Goal: Information Seeking & Learning: Find specific page/section

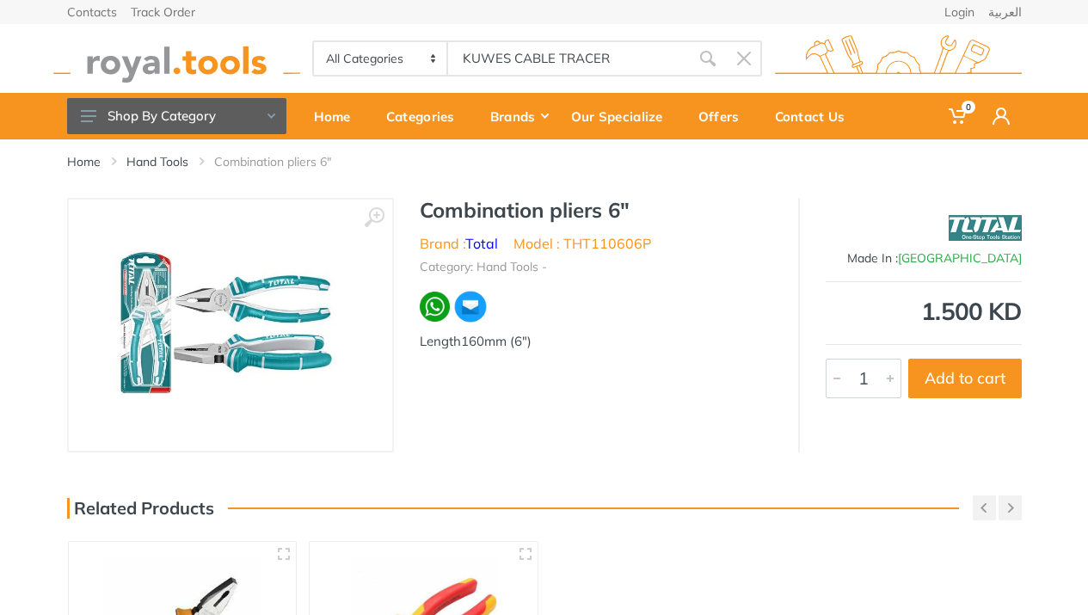
type input "KUWES CABLE TRACER"
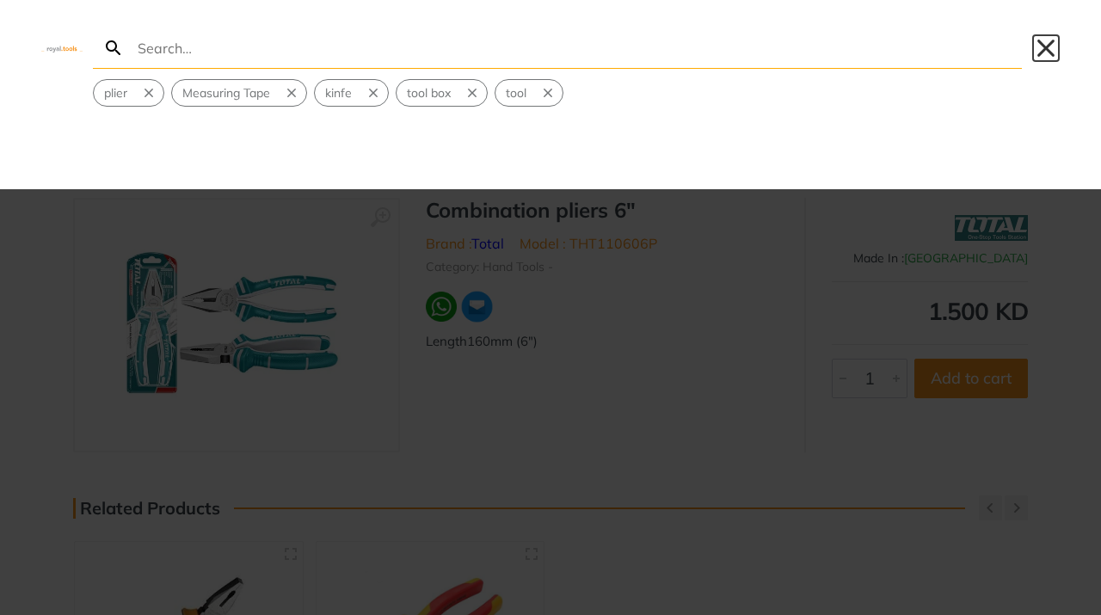
click at [1051, 50] on button "Close" at bounding box center [1046, 48] width 28 height 28
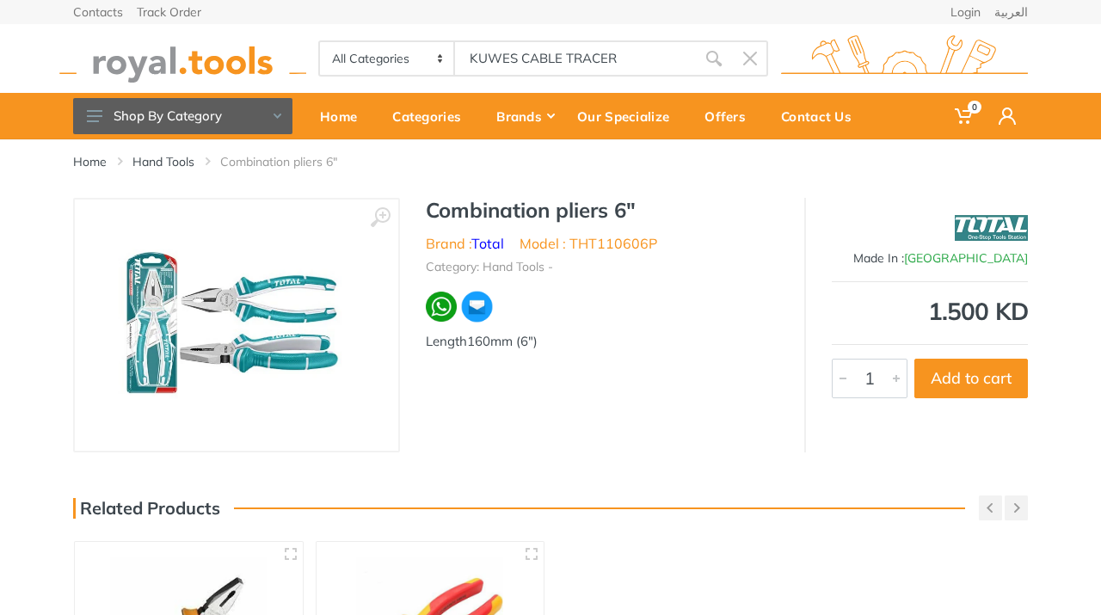
type input "KUWES CABLE TRACER"
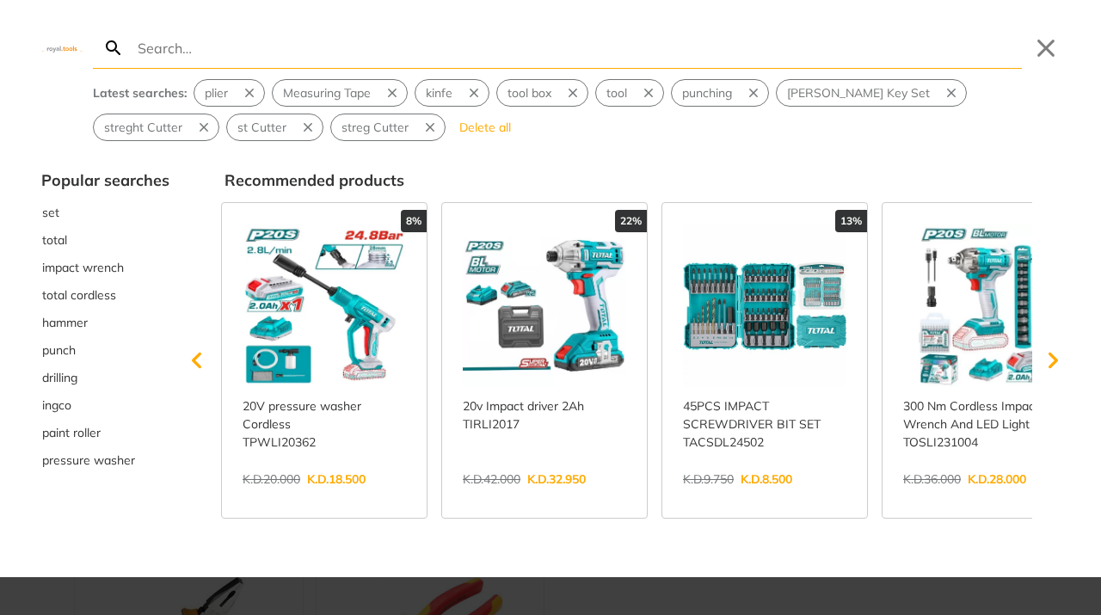
click at [275, 58] on input "Search" at bounding box center [578, 48] width 888 height 40
type input "KUWES CABLE TRACER"
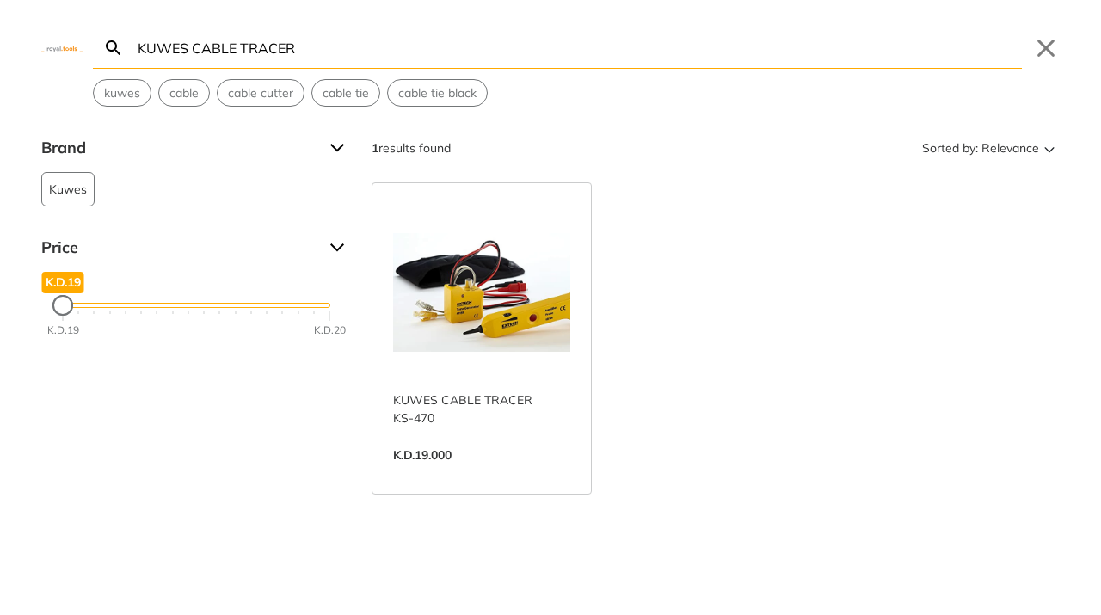
click at [459, 473] on link "View more →" at bounding box center [481, 473] width 177 height 0
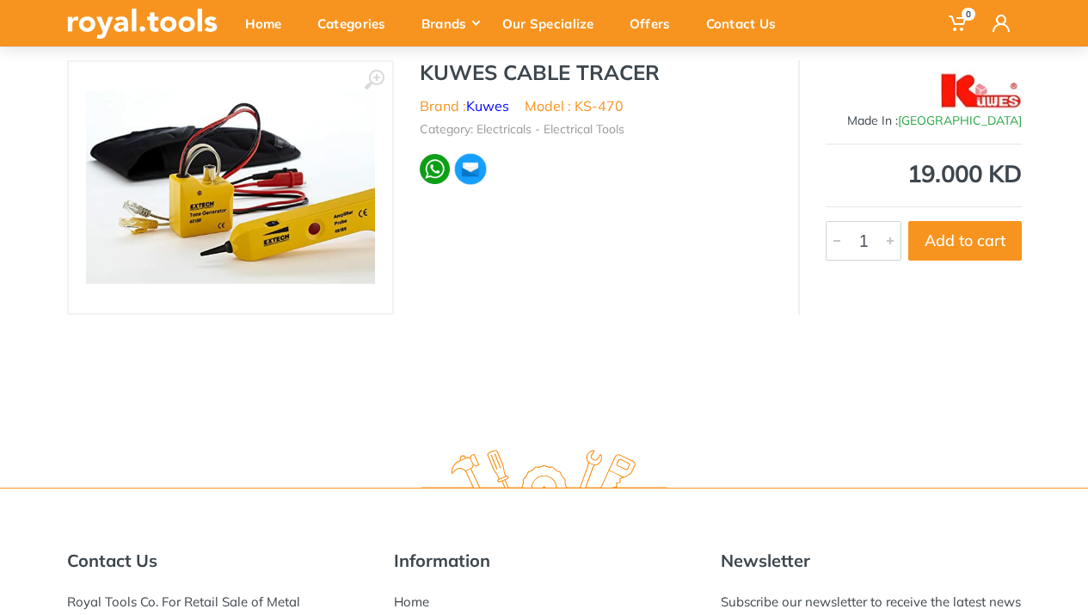
scroll to position [28, 0]
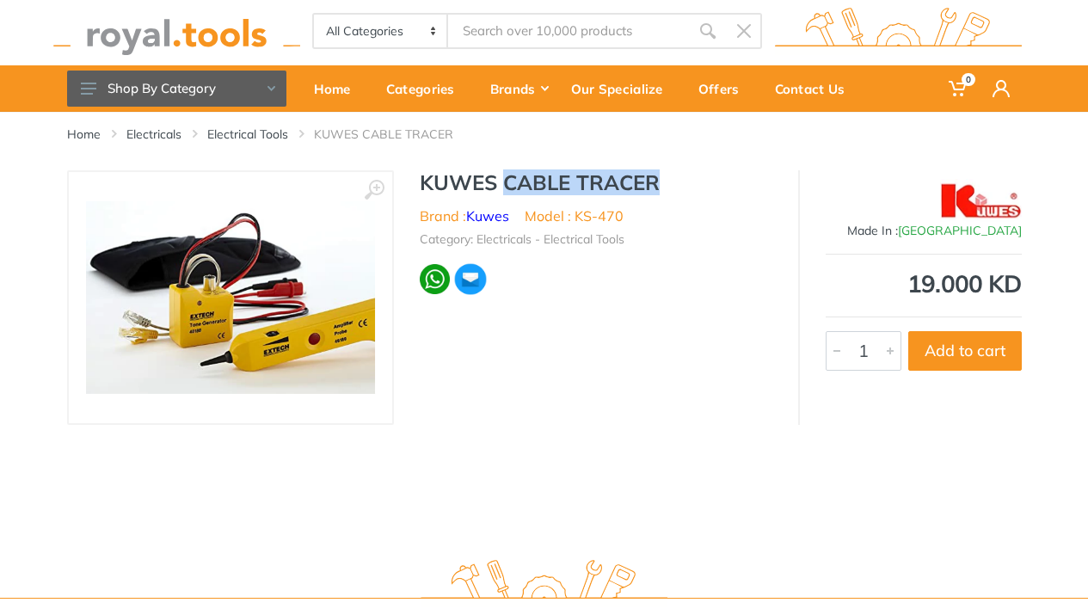
drag, startPoint x: 508, startPoint y: 185, endPoint x: 532, endPoint y: 178, distance: 25.0
click at [670, 189] on h1 "KUWES CABLE TRACER" at bounding box center [596, 182] width 353 height 25
click at [489, 177] on h1 "KUWES CABLE TRACER" at bounding box center [596, 182] width 353 height 25
drag, startPoint x: 422, startPoint y: 181, endPoint x: 707, endPoint y: 183, distance: 284.7
click at [707, 183] on h1 "KUWES CABLE TRACER" at bounding box center [596, 182] width 353 height 25
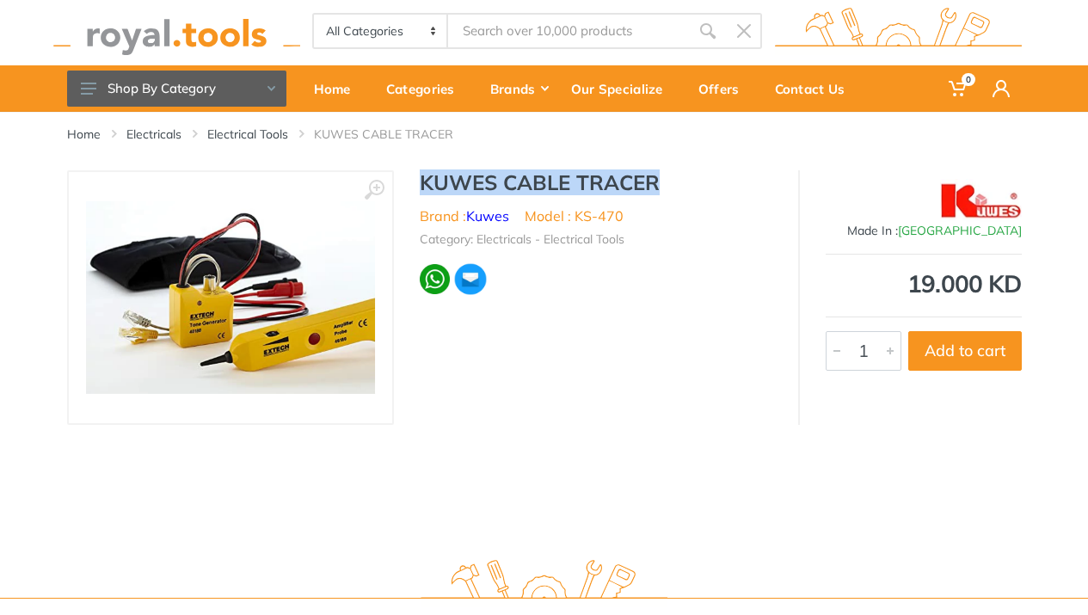
copy h1 "KUWES CABLE TRACER"
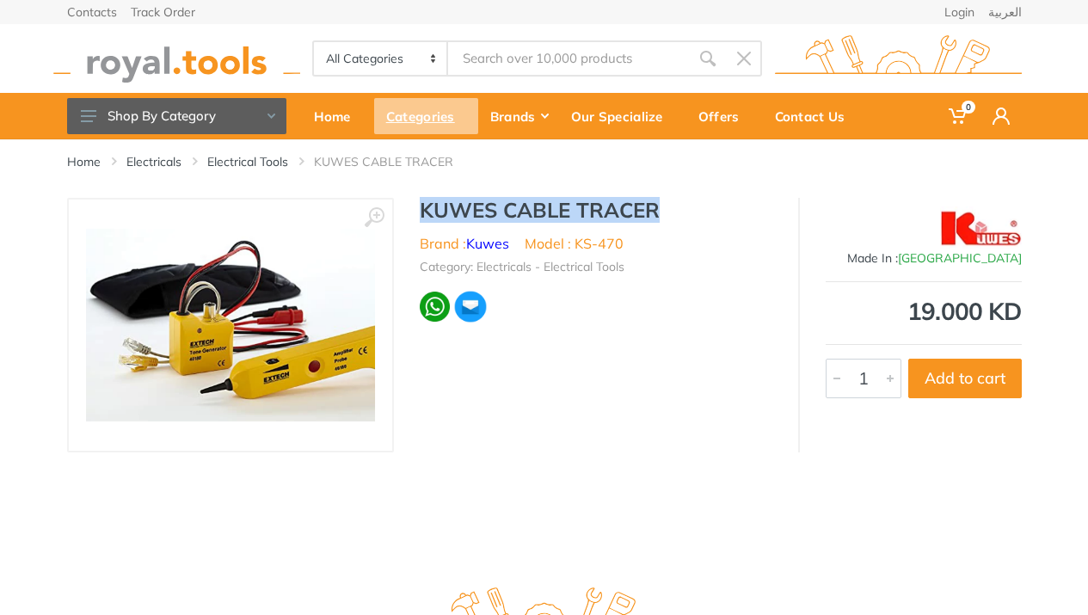
click at [413, 120] on div "Categories" at bounding box center [426, 116] width 104 height 36
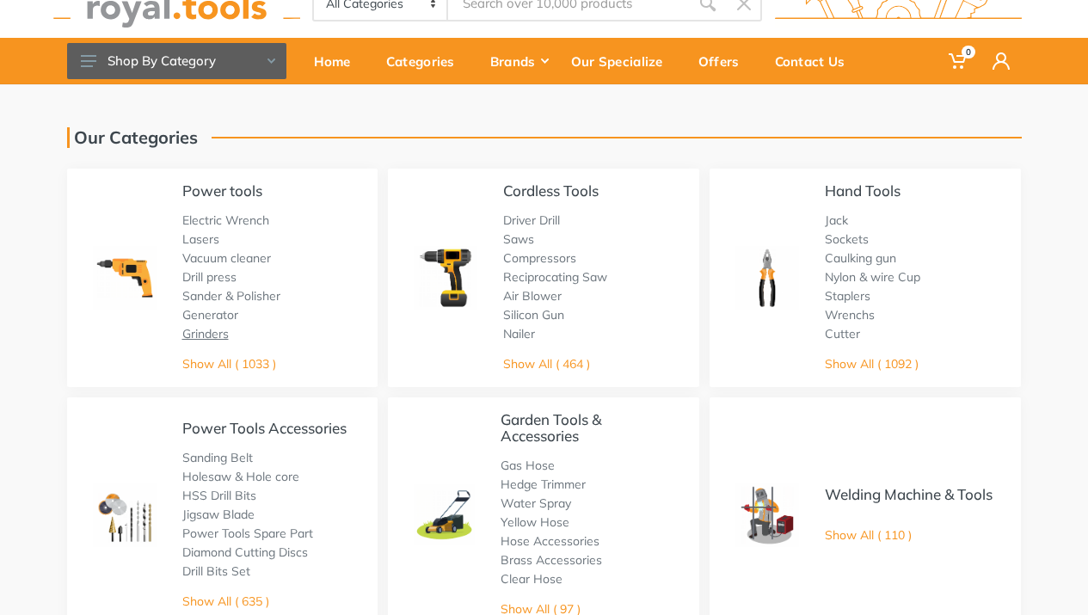
scroll to position [69, 0]
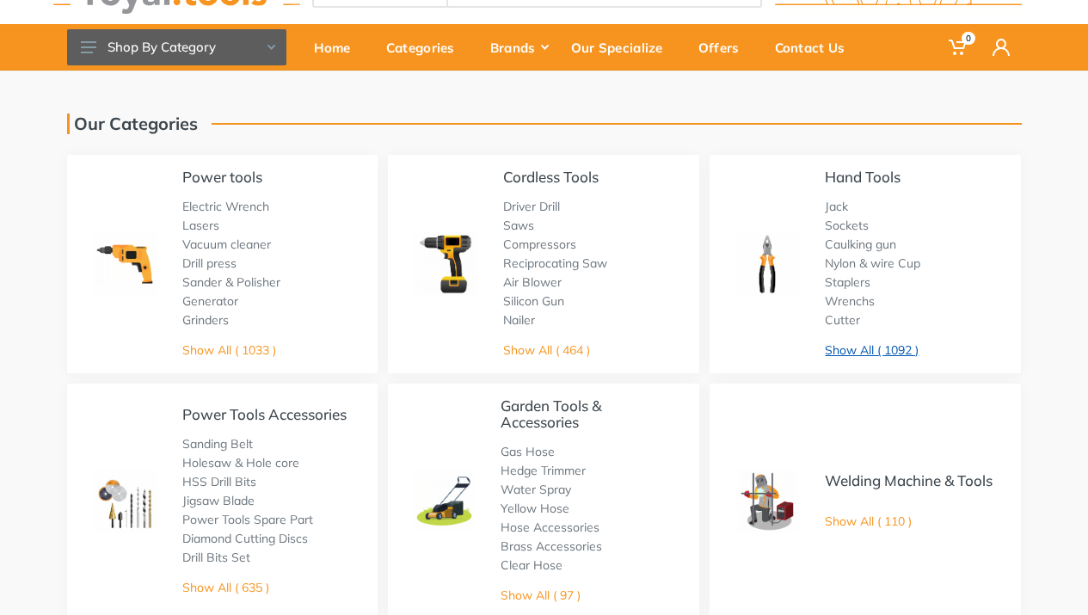
click at [857, 354] on link "Show All ( 1092 )" at bounding box center [872, 349] width 94 height 15
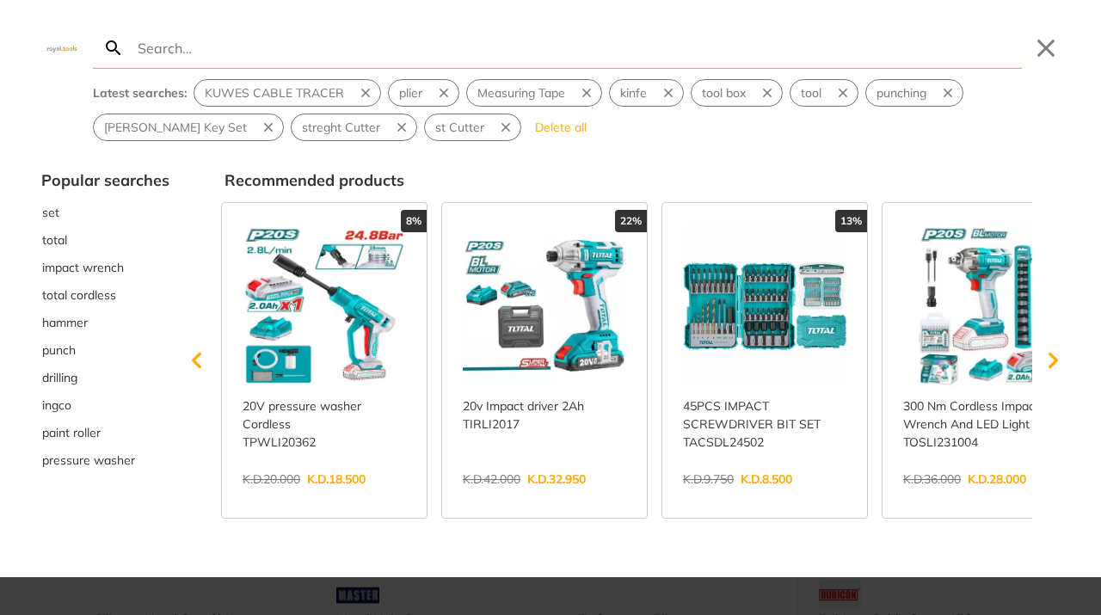
type input "w"
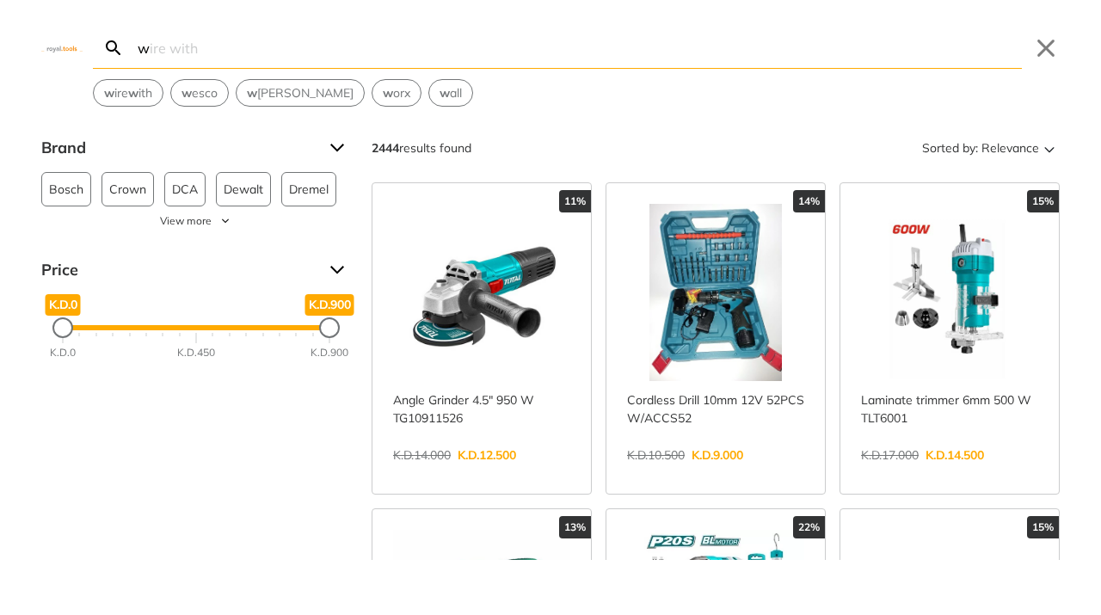
type input "wi"
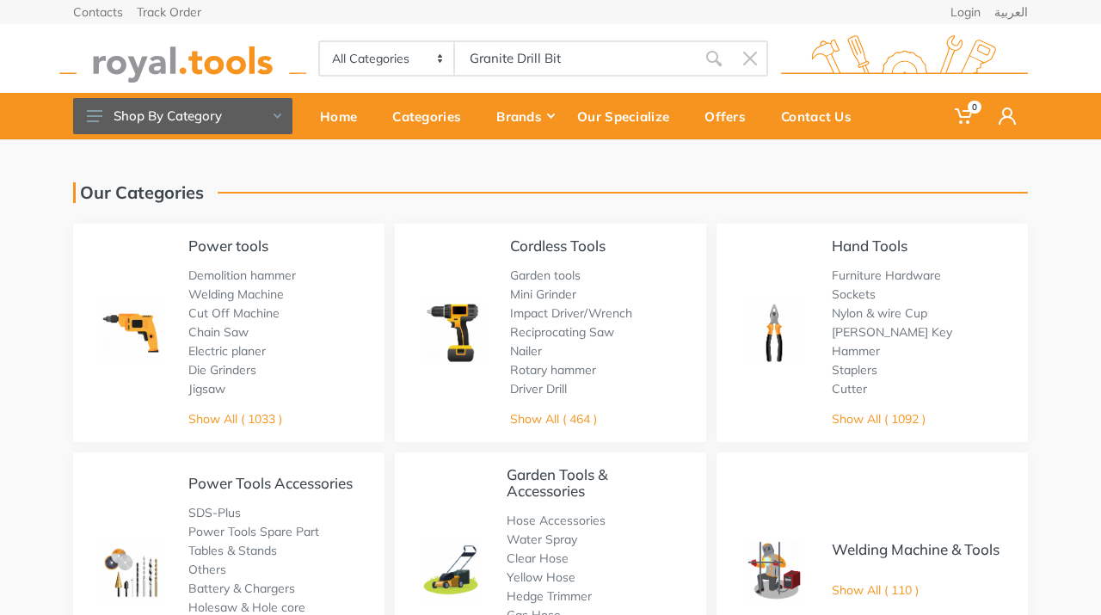
type input "Granite Drill Bit"
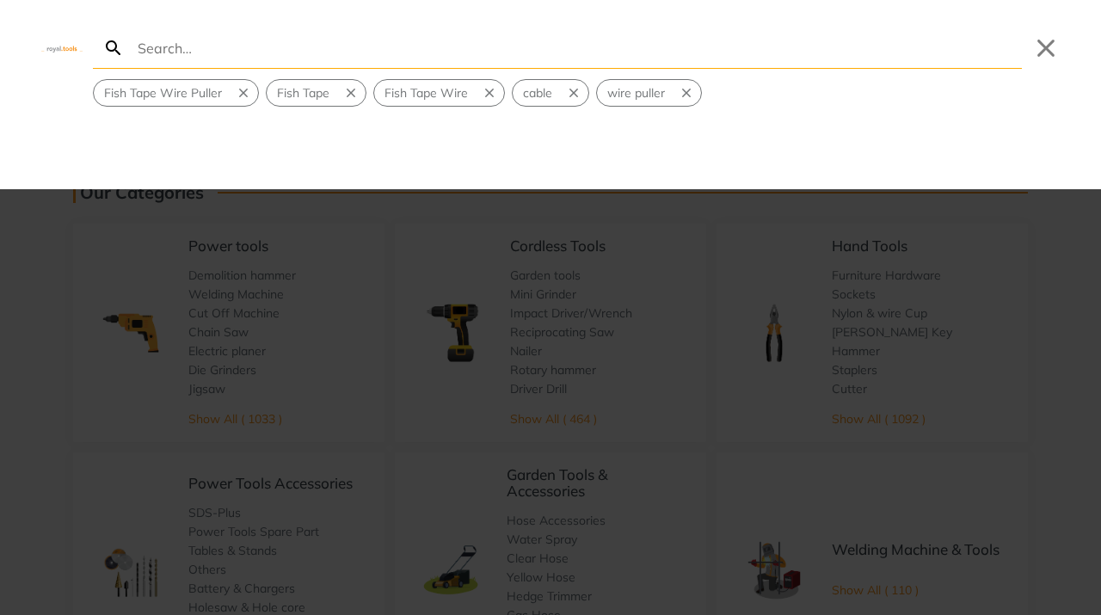
click at [193, 46] on input "Search" at bounding box center [578, 48] width 888 height 40
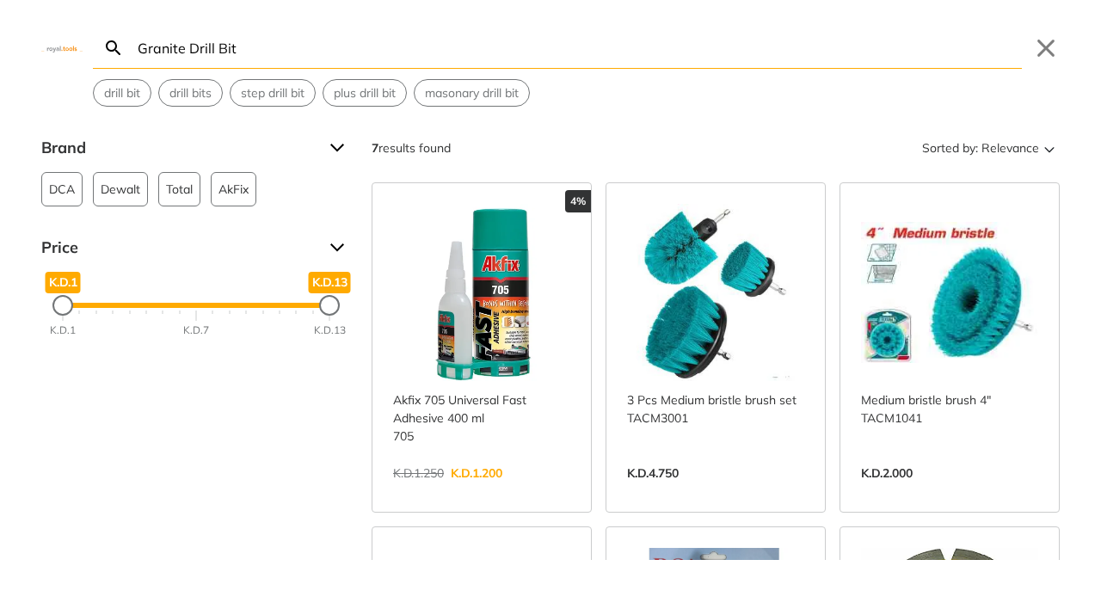
drag, startPoint x: 192, startPoint y: 46, endPoint x: 77, endPoint y: 40, distance: 115.4
click at [134, 40] on input "Granite Drill Bit" at bounding box center [578, 48] width 888 height 40
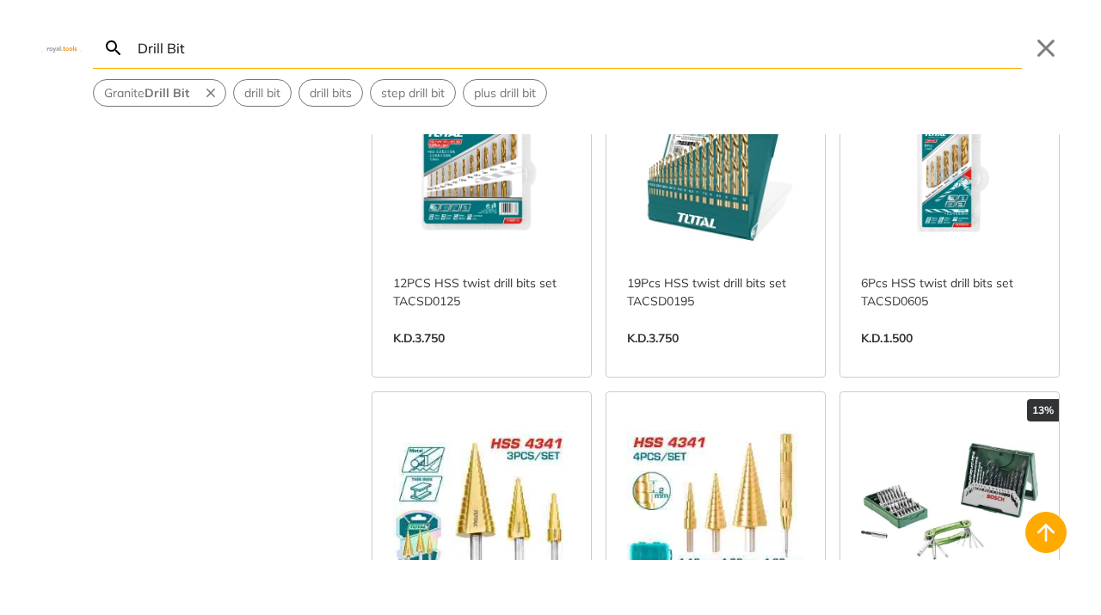
scroll to position [4173, 0]
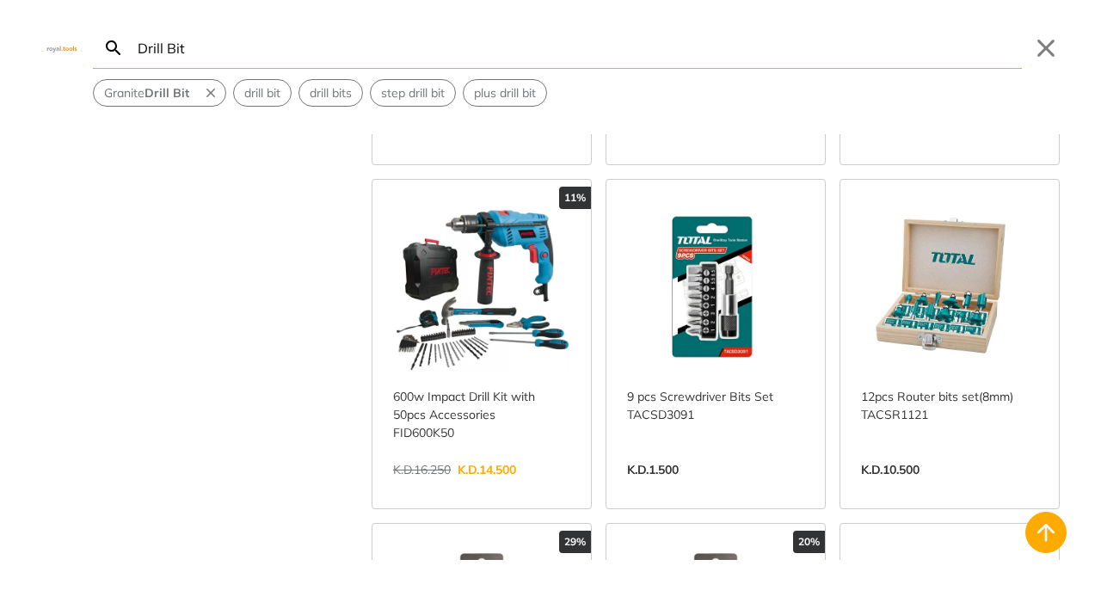
scroll to position [6033, 0]
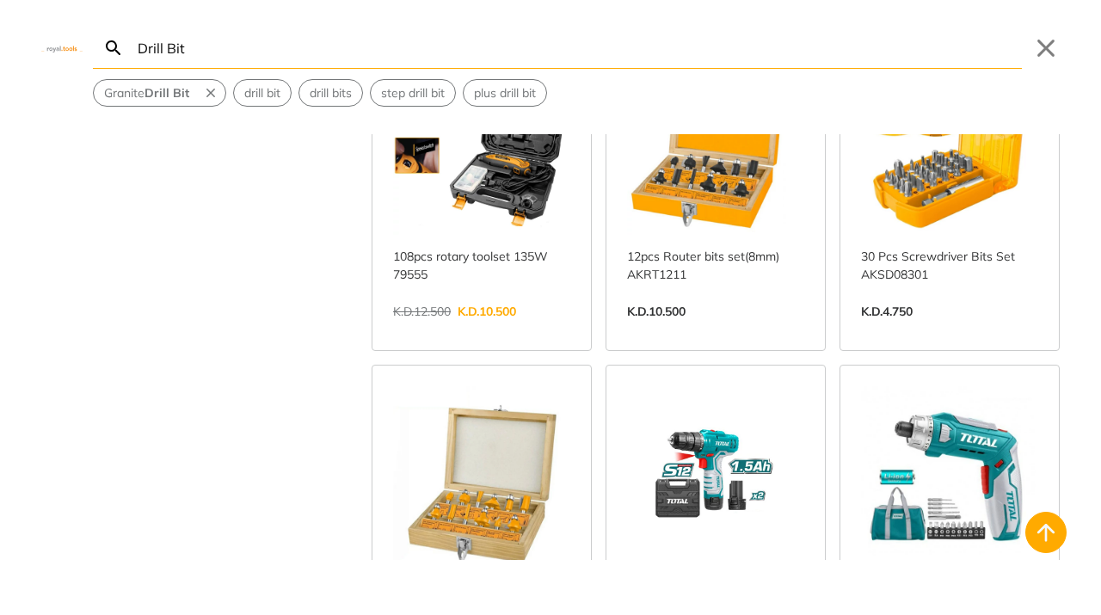
scroll to position [7767, 0]
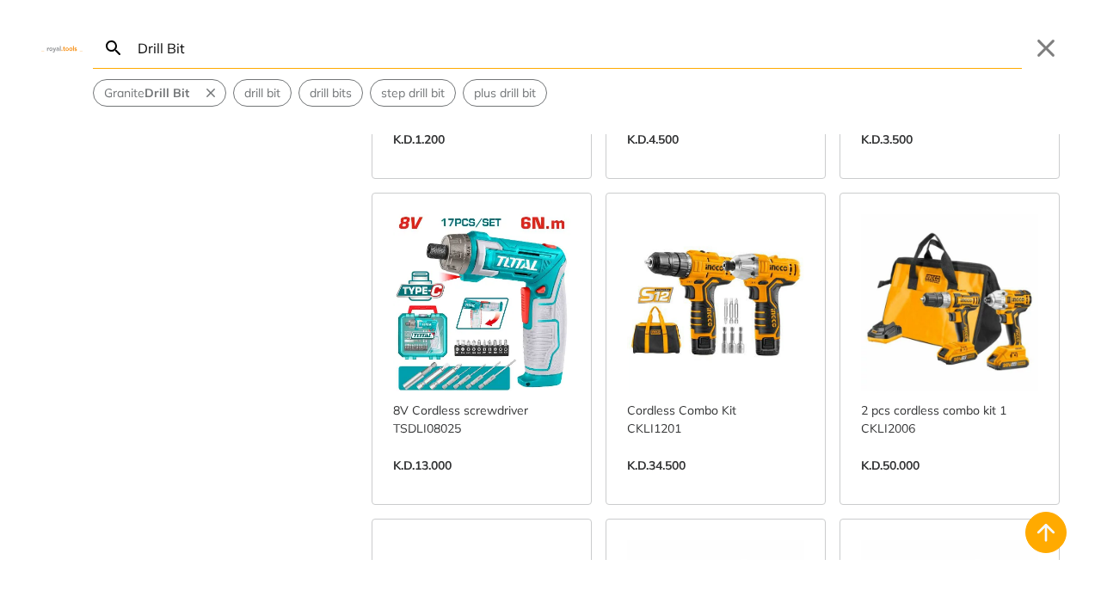
scroll to position [11163, 0]
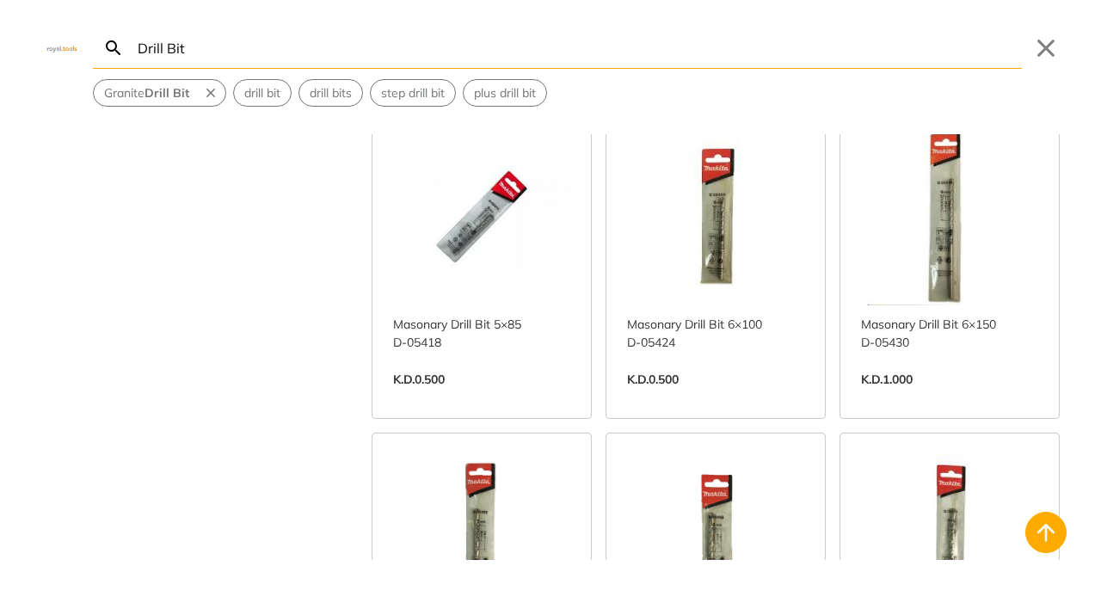
scroll to position [13529, 0]
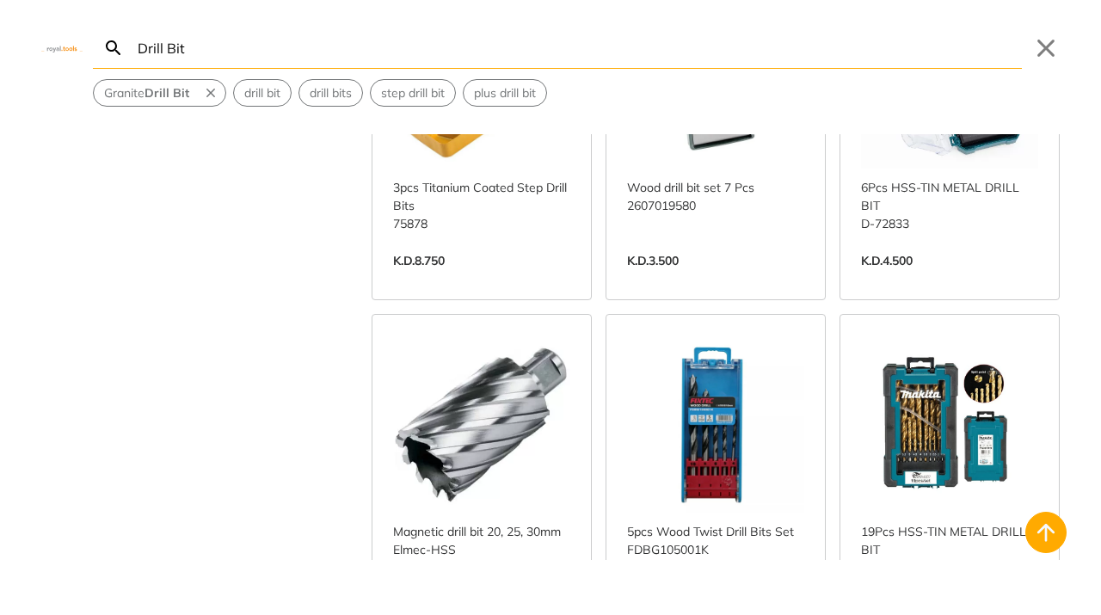
scroll to position [15877, 0]
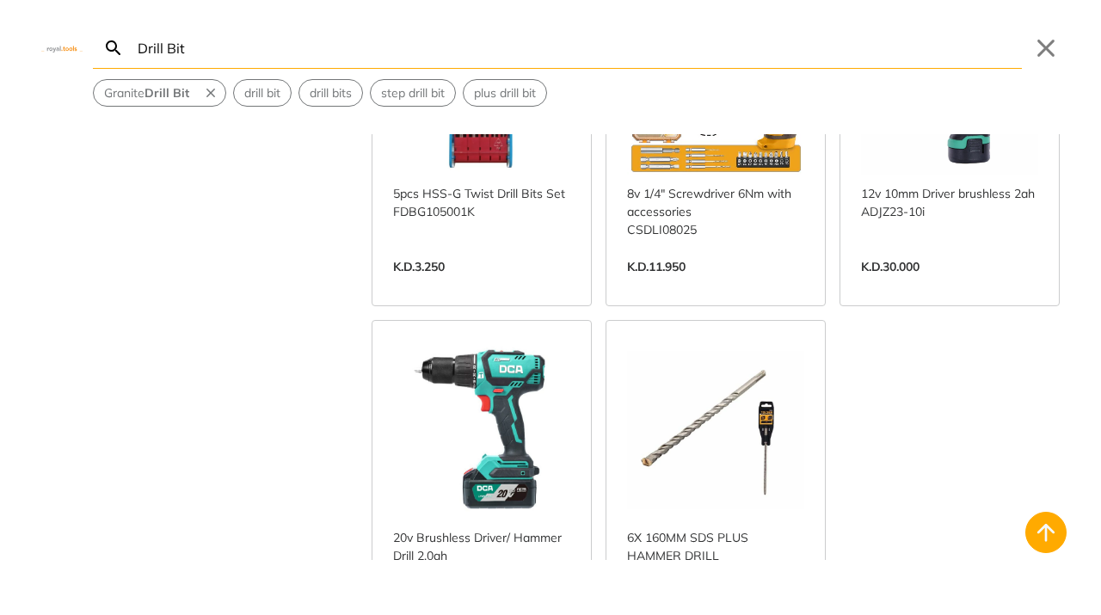
scroll to position [22191, 0]
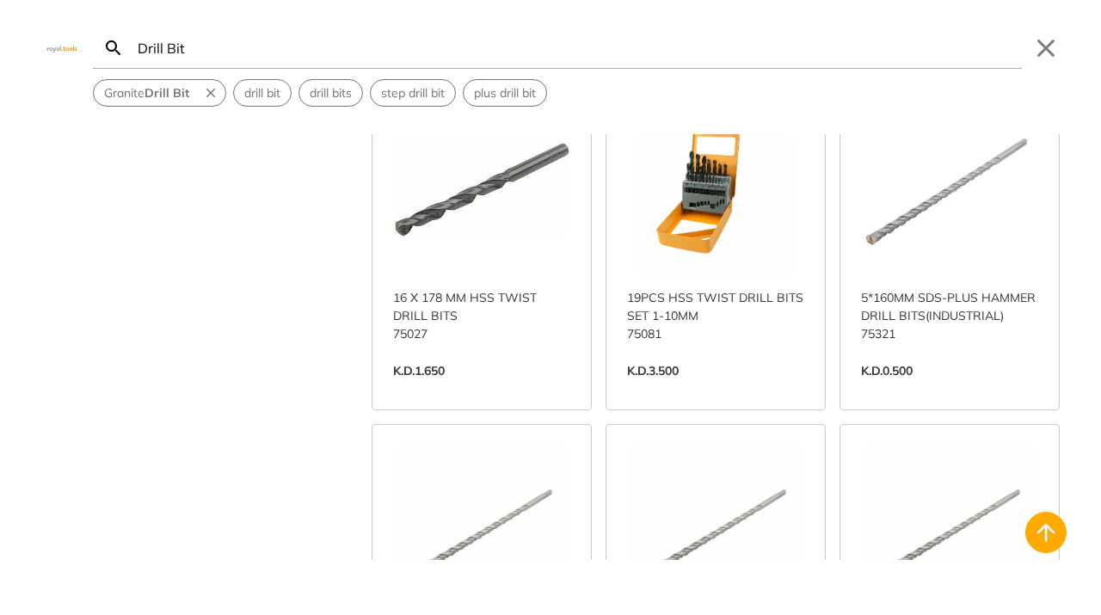
scroll to position [26417, 0]
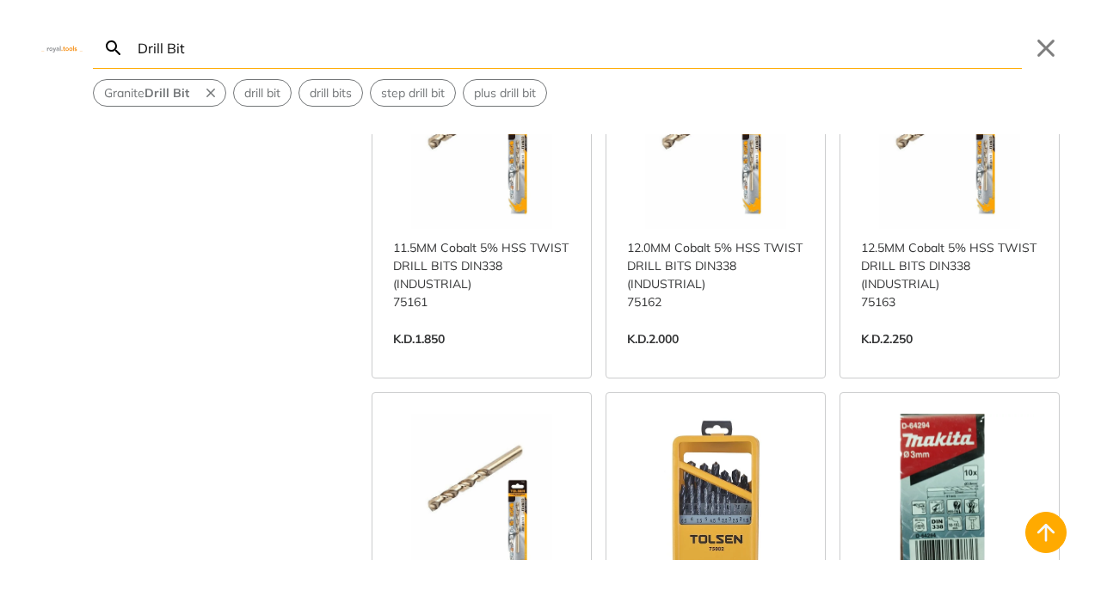
scroll to position [32367, 0]
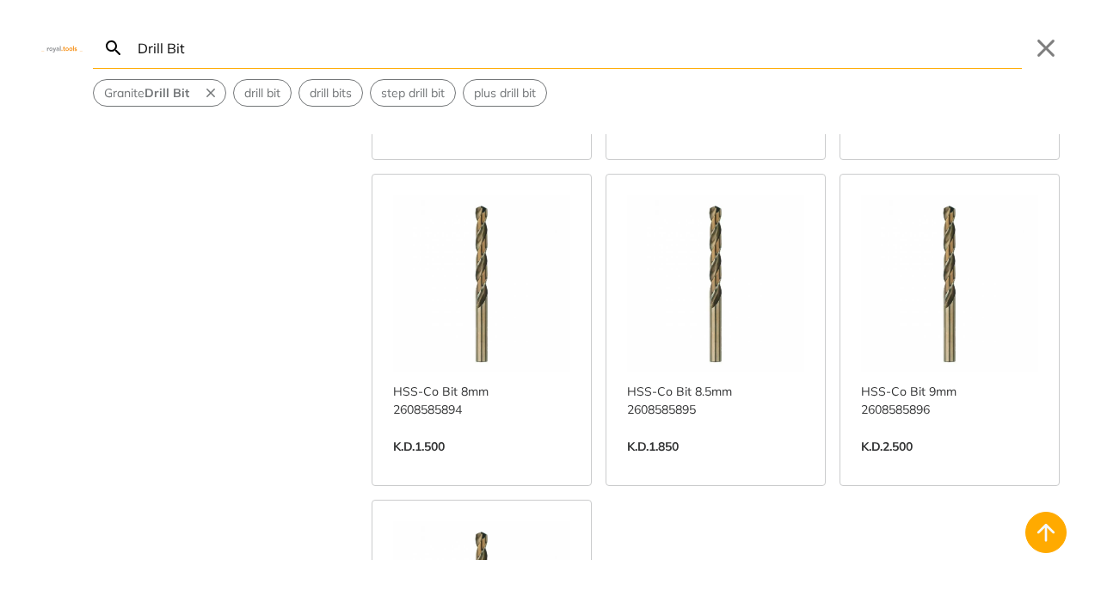
scroll to position [38367, 0]
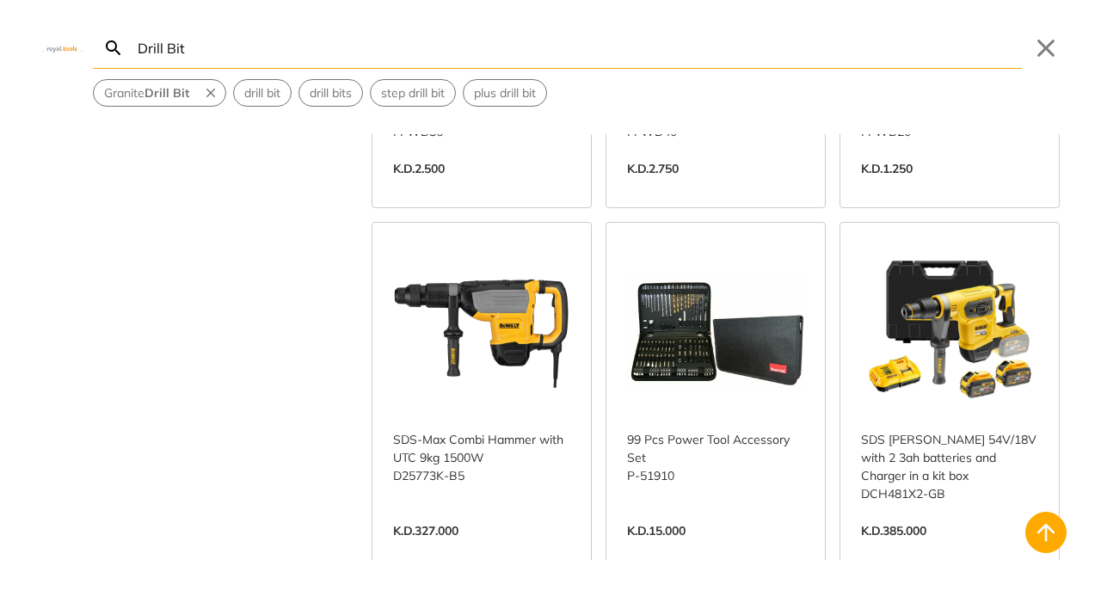
scroll to position [46860, 0]
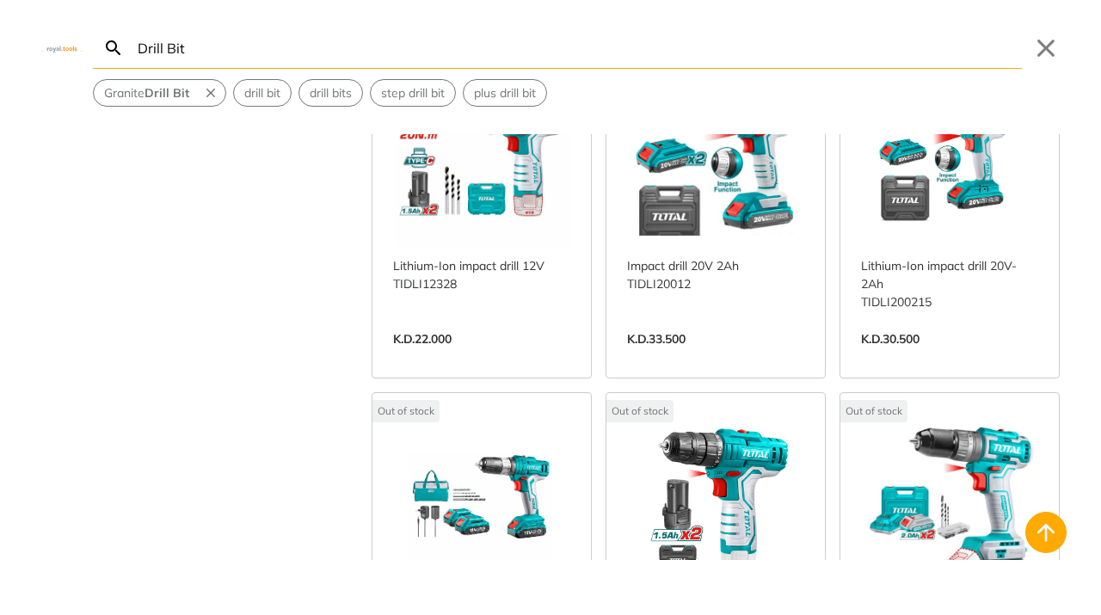
scroll to position [51740, 0]
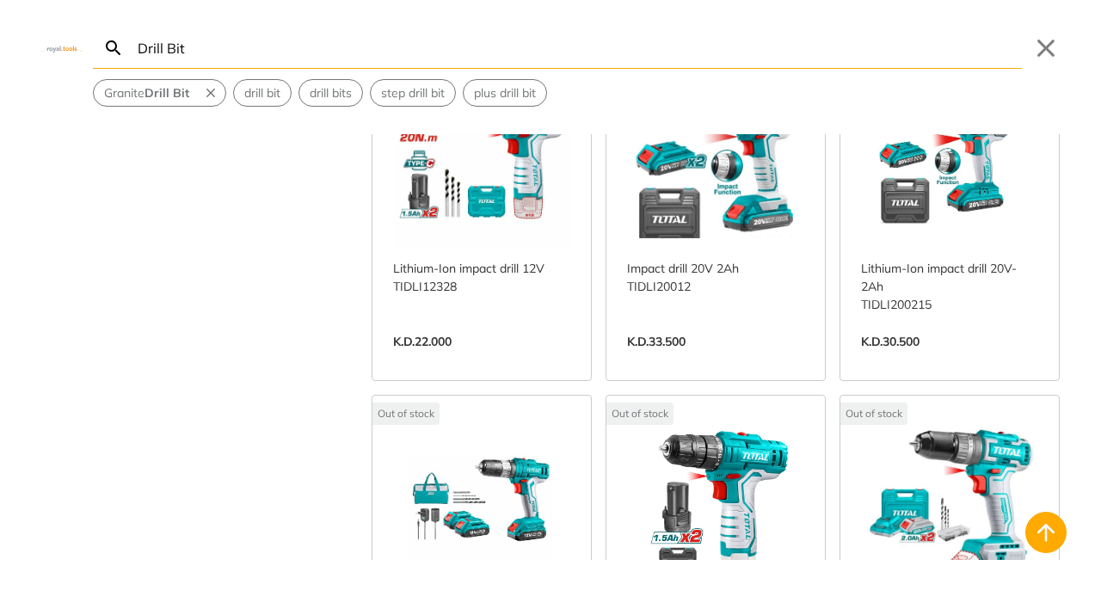
click at [333, 58] on input "Drill Bit" at bounding box center [578, 48] width 888 height 40
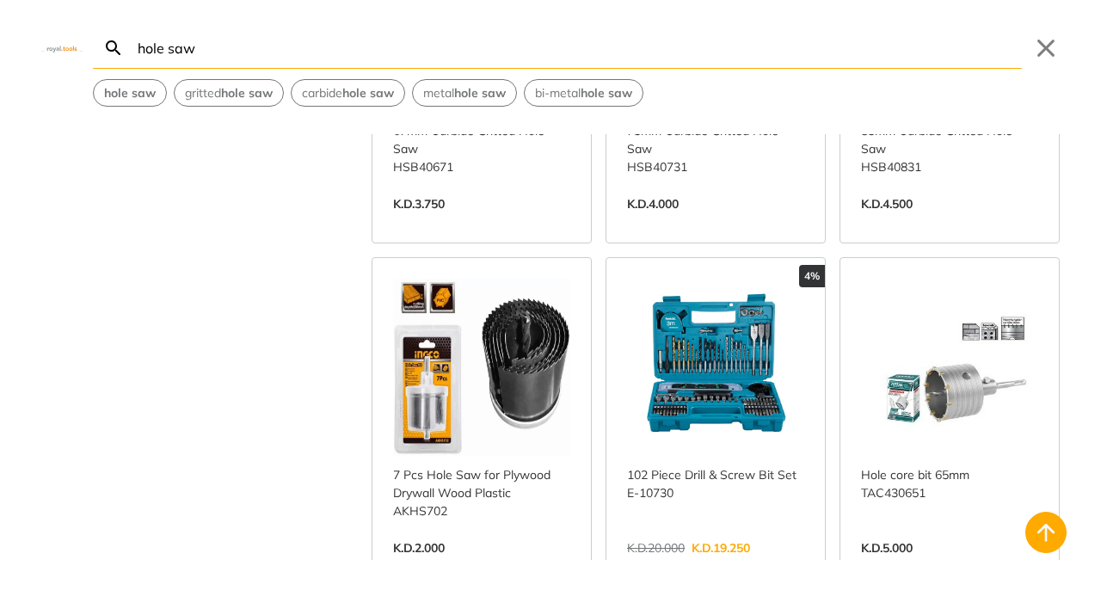
scroll to position [723, 0]
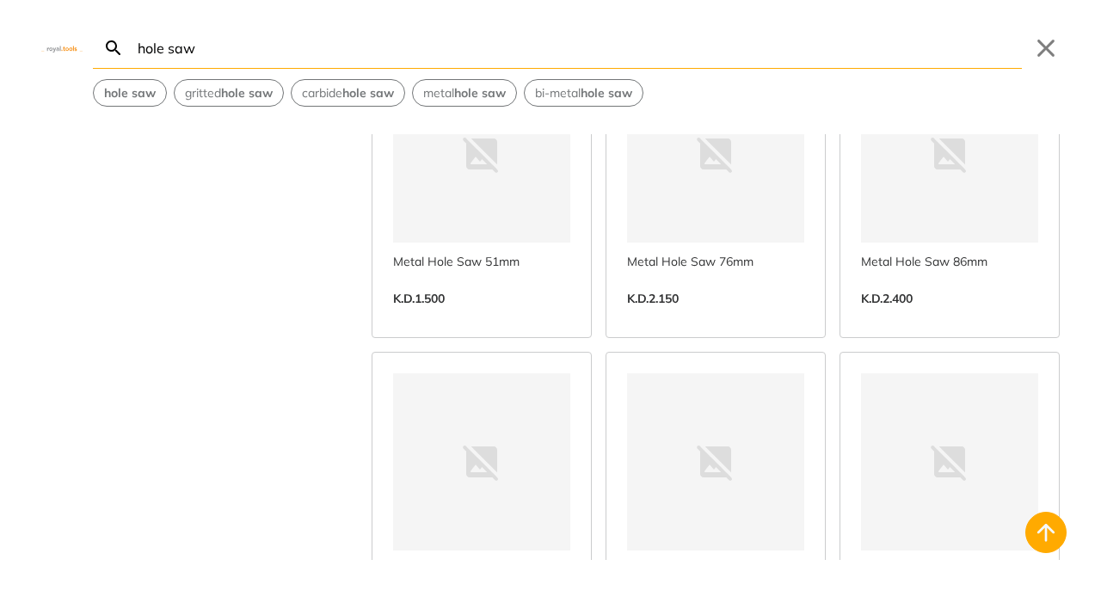
scroll to position [2854, 0]
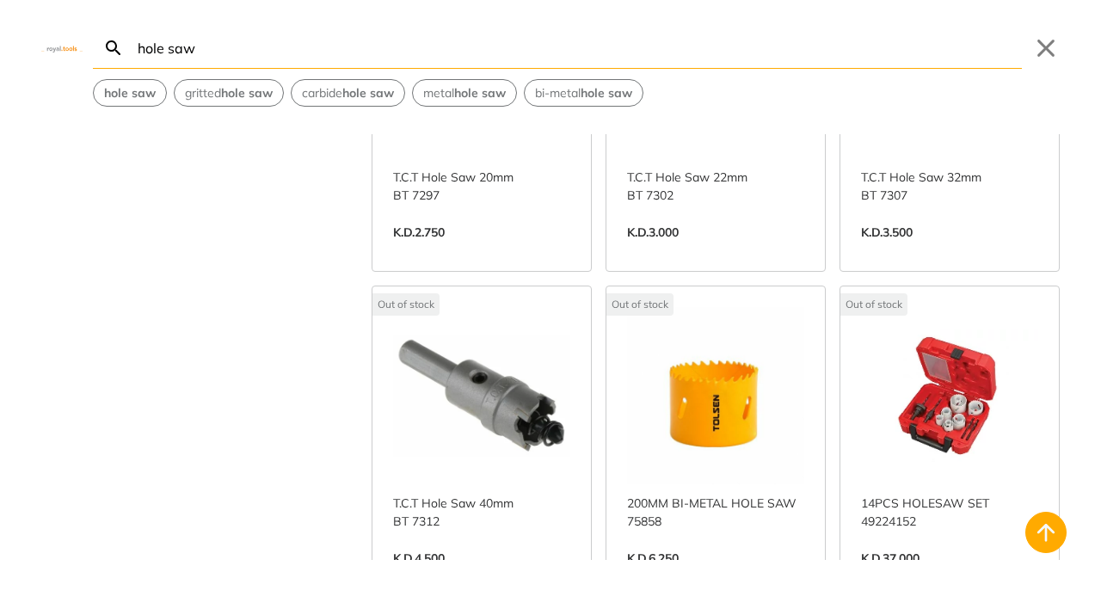
scroll to position [11809, 0]
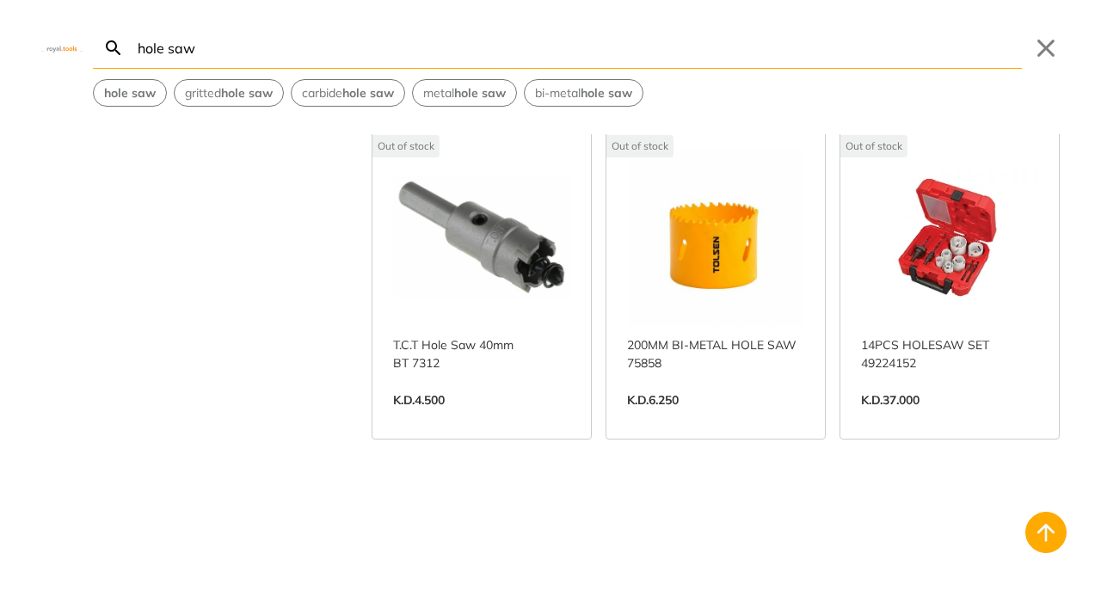
click at [210, 43] on input "hole saw" at bounding box center [578, 48] width 888 height 40
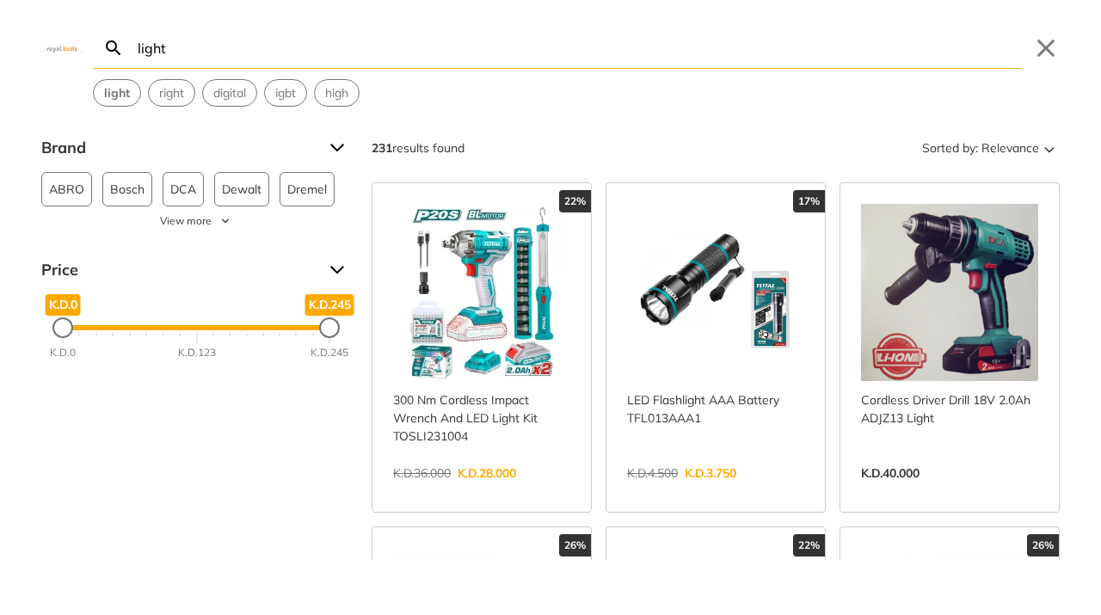
type input "light"
click at [726, 491] on link "View more →" at bounding box center [715, 491] width 177 height 0
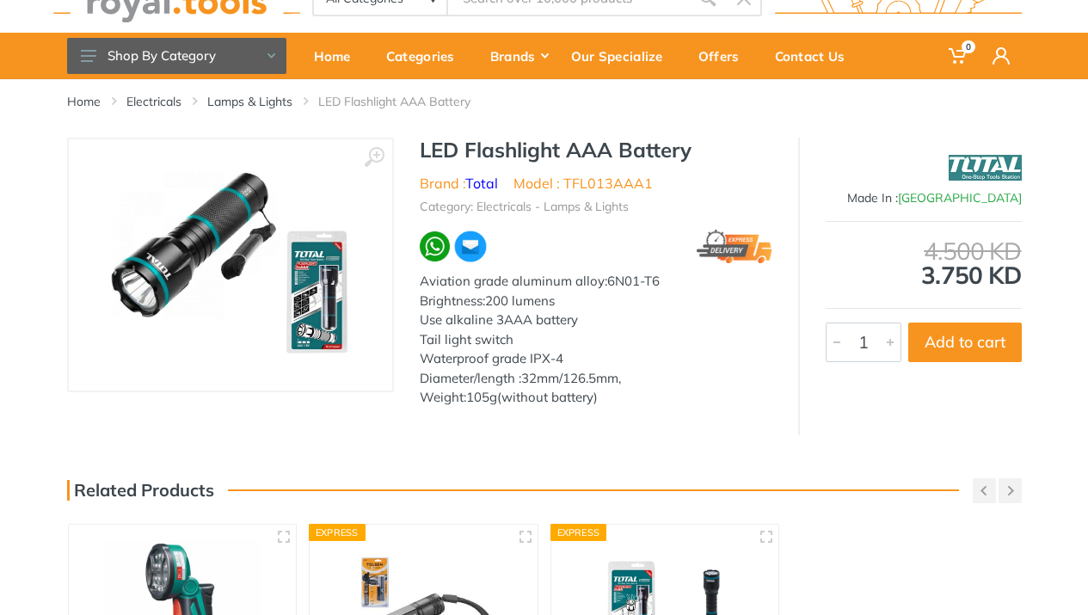
scroll to position [55, 0]
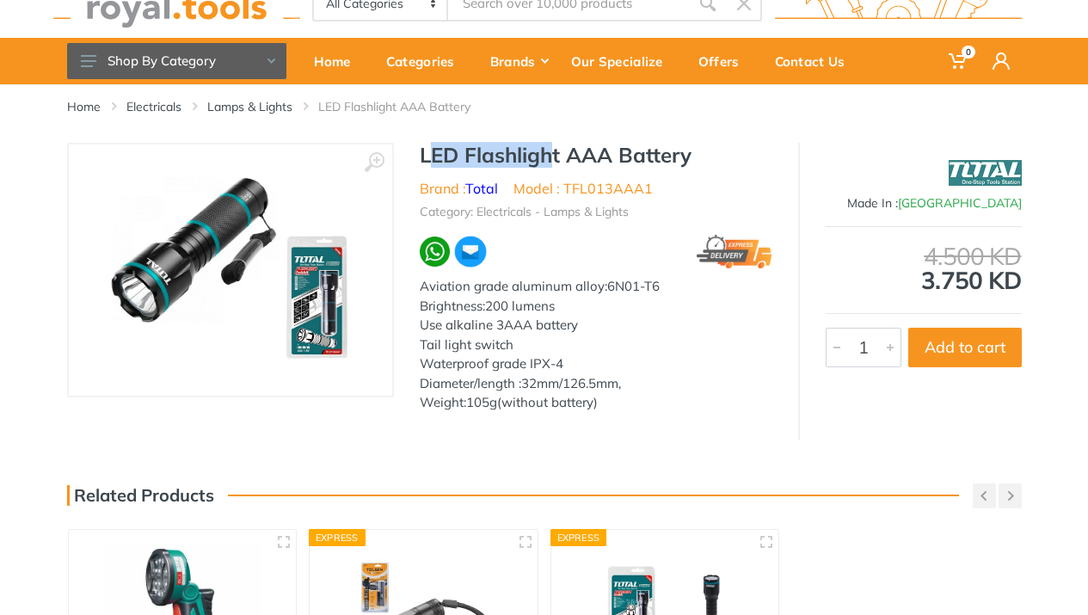
drag, startPoint x: 426, startPoint y: 155, endPoint x: 550, endPoint y: 156, distance: 123.9
click at [550, 156] on h1 "LED Flashlight AAA Battery" at bounding box center [596, 155] width 353 height 25
click at [515, 156] on h1 "LED Flashlight AAA Battery" at bounding box center [596, 155] width 353 height 25
drag, startPoint x: 419, startPoint y: 157, endPoint x: 563, endPoint y: 160, distance: 143.7
click at [563, 160] on div "LED Flashlight AAA Battery Brand : Total Model : TFL013AAA1 Category: Electrica…" at bounding box center [596, 283] width 404 height 280
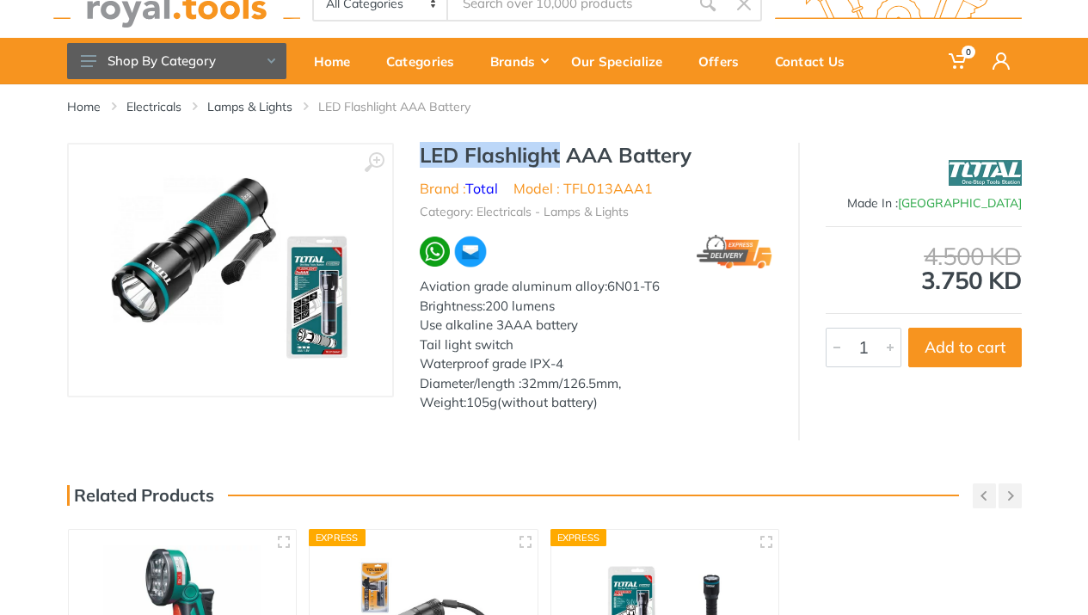
copy h1 "LED Flashlight"
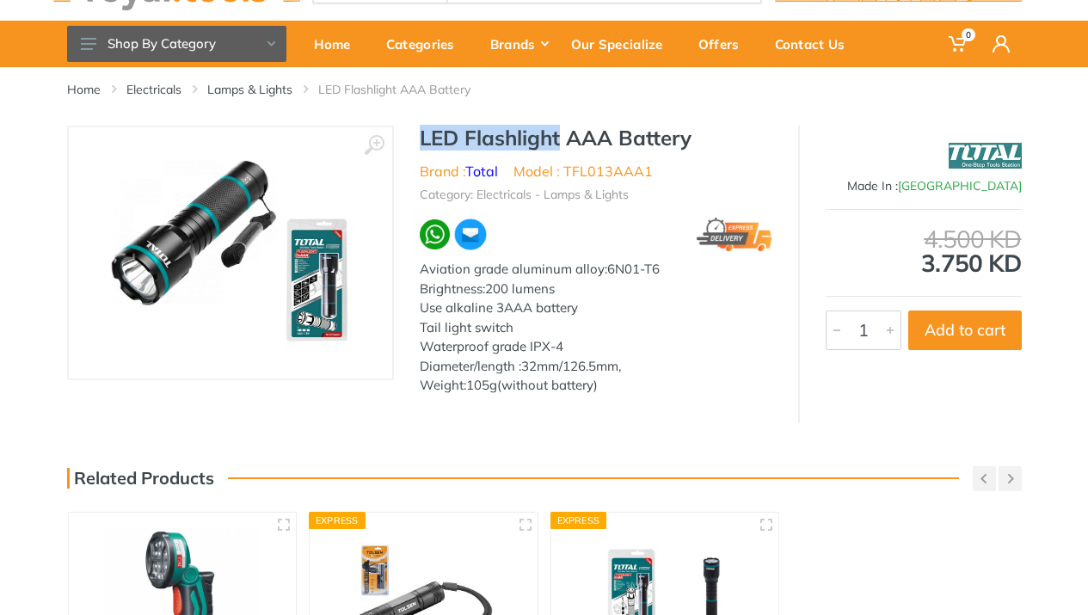
scroll to position [14, 0]
